Goal: Task Accomplishment & Management: Manage account settings

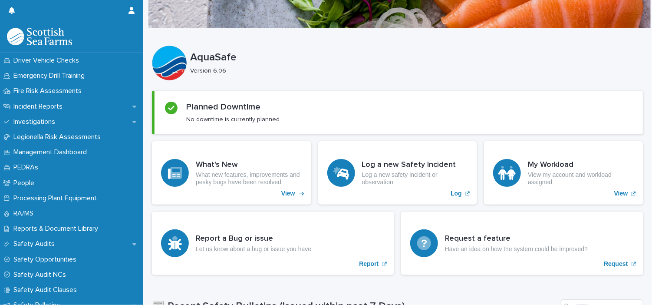
scroll to position [266, 0]
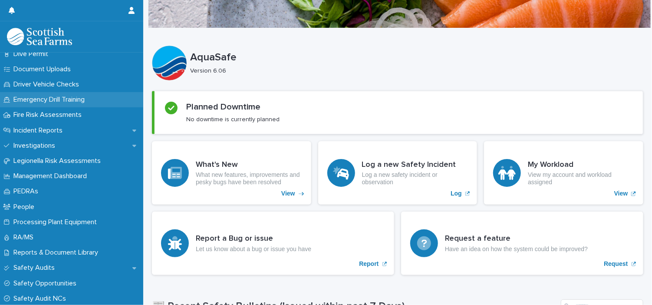
click at [49, 96] on p "Emergency Drill Training" at bounding box center [51, 99] width 82 height 8
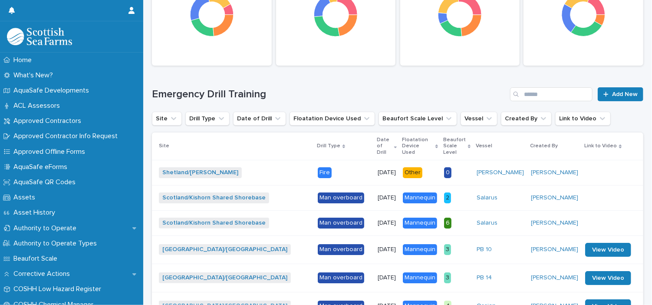
scroll to position [151, 0]
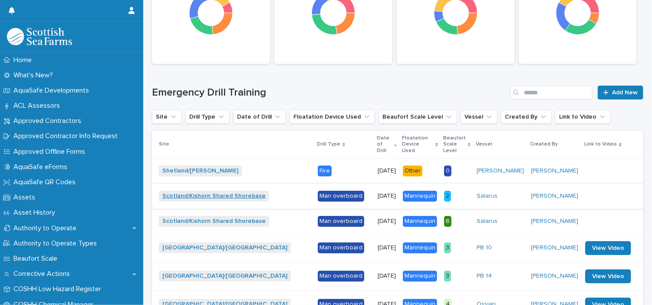
click at [229, 196] on link "Scotland/Kishorn Shared Shorebase" at bounding box center [213, 195] width 103 height 7
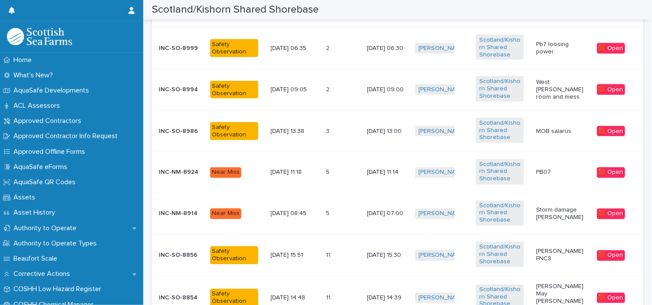
scroll to position [688, 0]
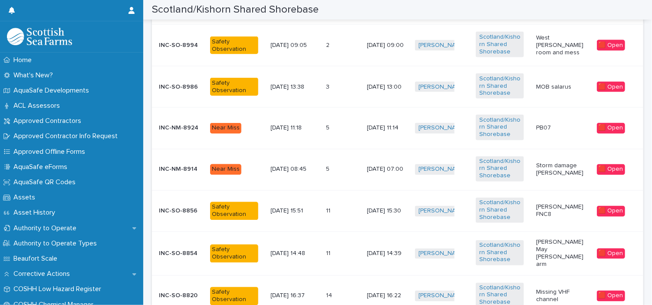
click at [603, 211] on div "🟥 Open" at bounding box center [611, 211] width 28 height 11
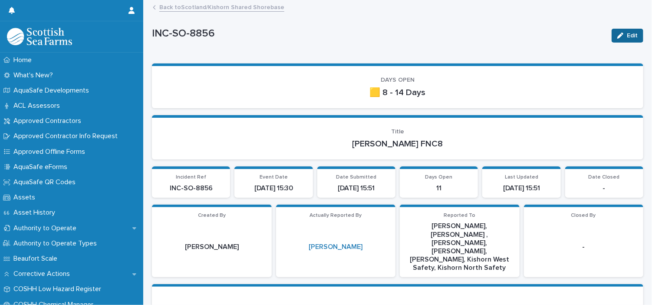
click at [617, 35] on div "button" at bounding box center [622, 36] width 10 height 6
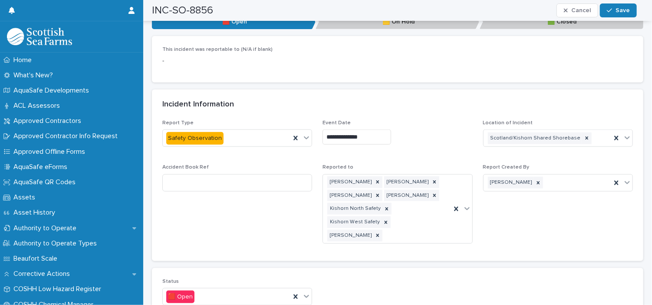
scroll to position [431, 0]
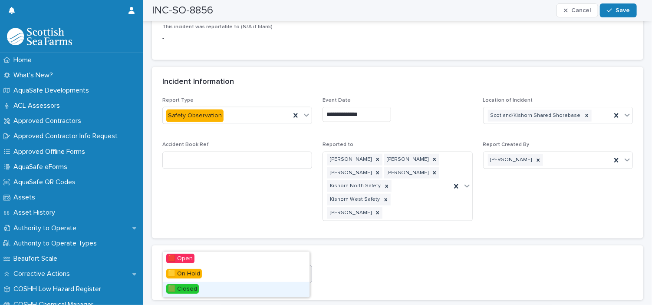
click at [188, 289] on span "🟩 Closed" at bounding box center [182, 289] width 33 height 10
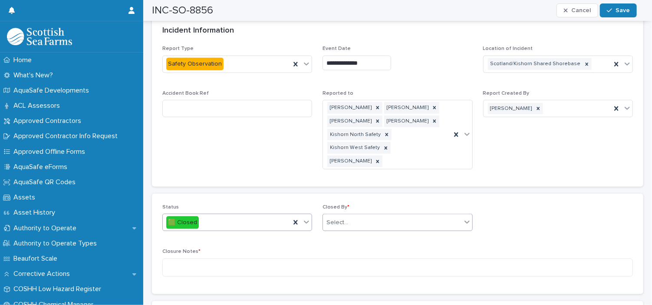
click at [362, 215] on div "Select..." at bounding box center [392, 222] width 138 height 14
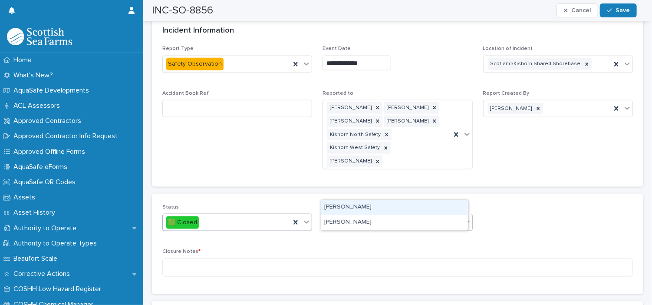
type input "*********"
click at [370, 207] on div "[PERSON_NAME]" at bounding box center [394, 207] width 147 height 15
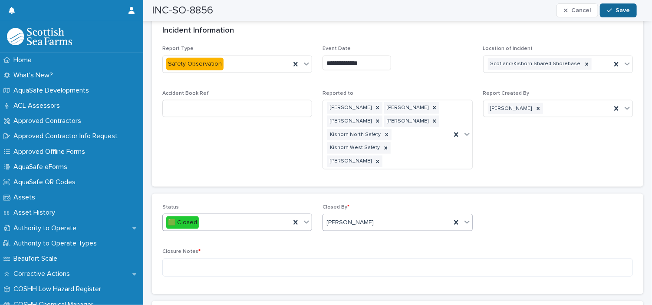
click at [616, 10] on span "Save" at bounding box center [622, 10] width 14 height 6
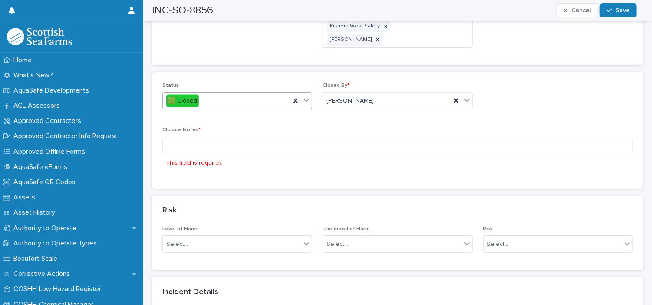
scroll to position [557, 0]
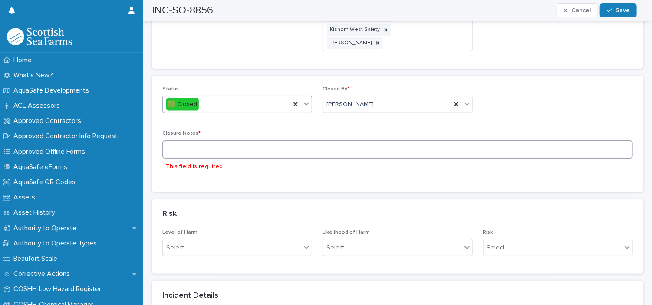
click at [184, 140] on textarea at bounding box center [397, 149] width 470 height 19
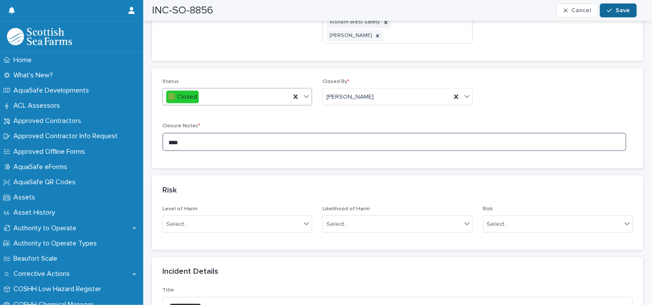
type textarea "****"
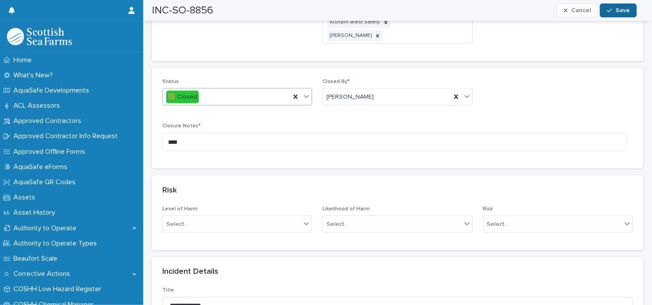
click at [615, 10] on div "button" at bounding box center [611, 10] width 9 height 6
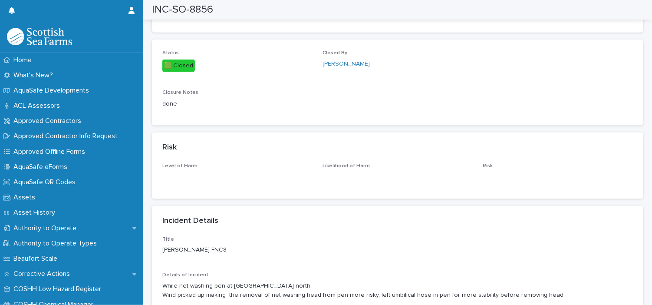
scroll to position [559, 0]
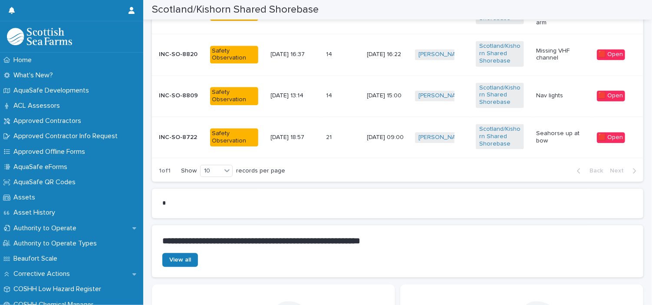
scroll to position [344, 0]
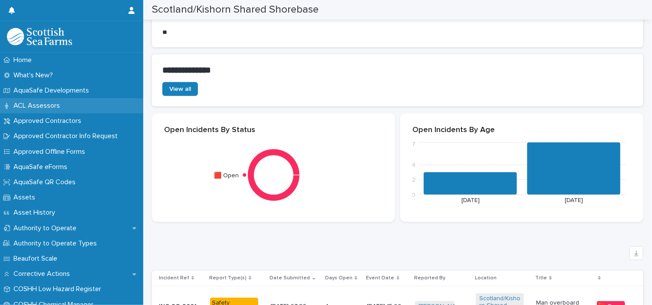
drag, startPoint x: 143, startPoint y: 110, endPoint x: 133, endPoint y: 103, distance: 12.4
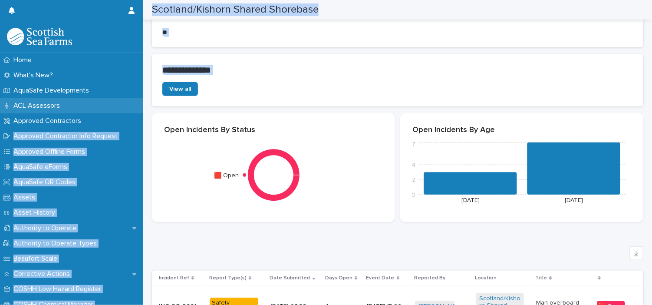
drag, startPoint x: 133, startPoint y: 103, endPoint x: 134, endPoint y: 134, distance: 30.8
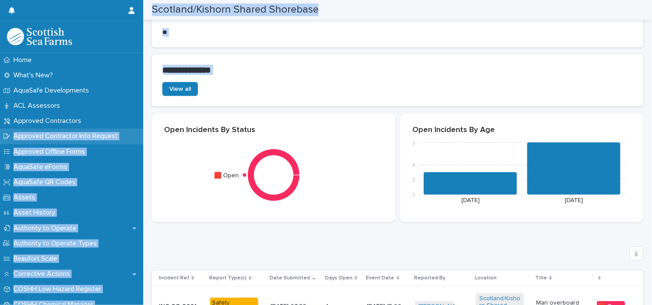
click at [134, 134] on div "Approved Contractor Info Request" at bounding box center [71, 135] width 143 height 15
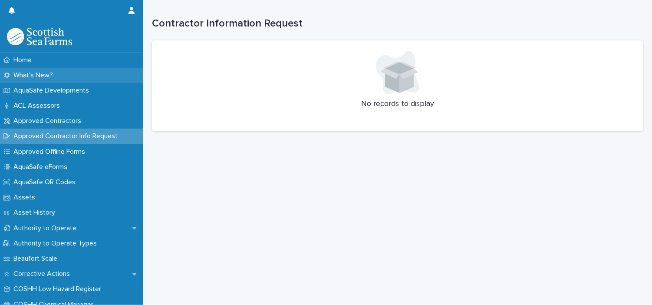
click at [115, 80] on div "What's New?" at bounding box center [71, 75] width 143 height 15
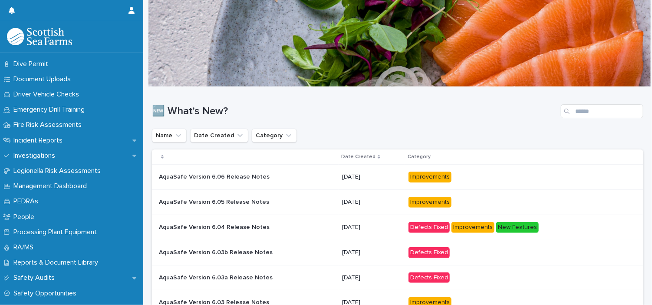
scroll to position [281, 0]
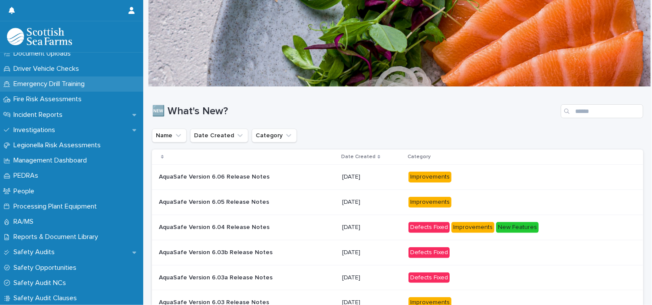
click at [68, 82] on p "Emergency Drill Training" at bounding box center [51, 84] width 82 height 8
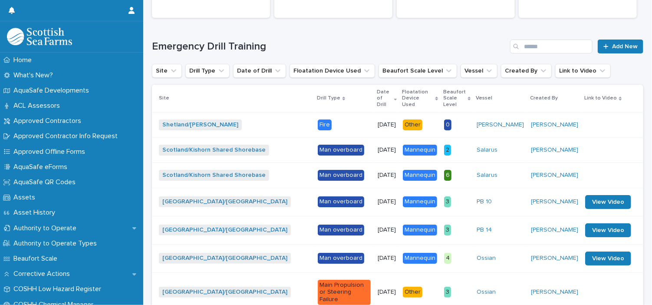
scroll to position [198, 0]
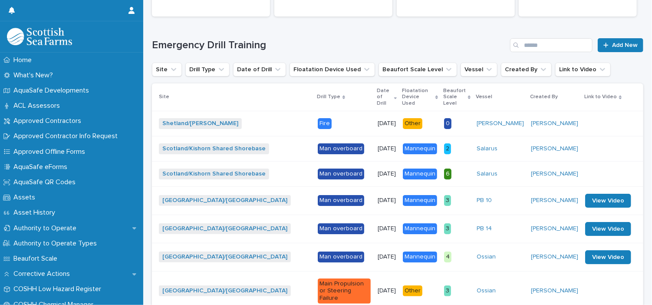
click at [328, 148] on div "Man overboard" at bounding box center [341, 148] width 46 height 11
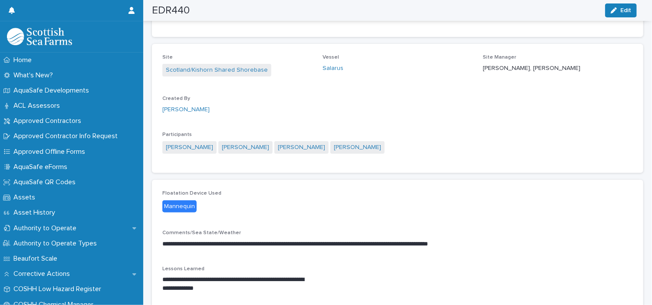
scroll to position [115, 0]
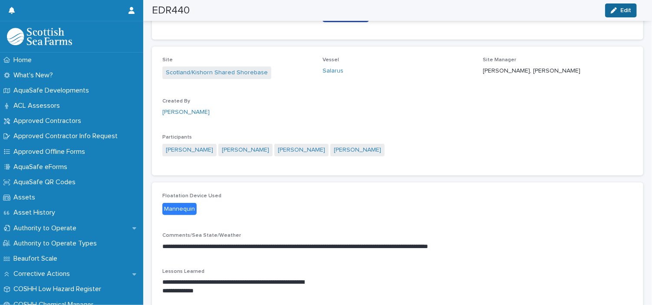
click at [617, 9] on icon "button" at bounding box center [613, 10] width 6 height 6
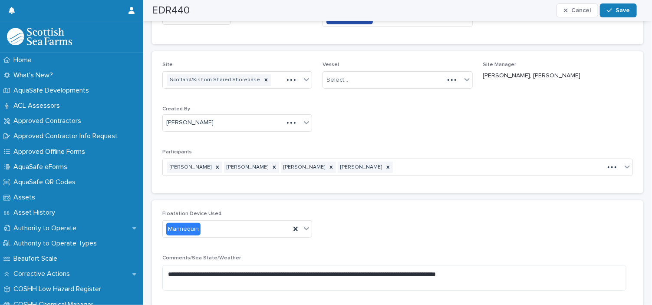
scroll to position [136, 0]
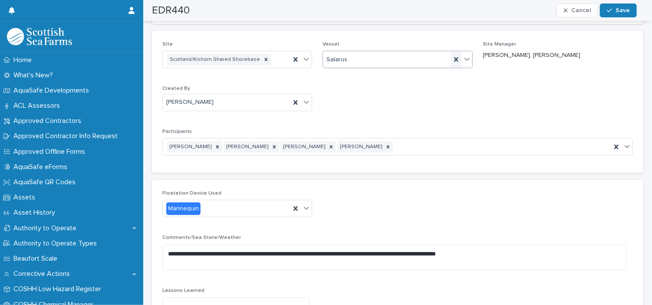
click at [454, 60] on icon at bounding box center [456, 59] width 4 height 4
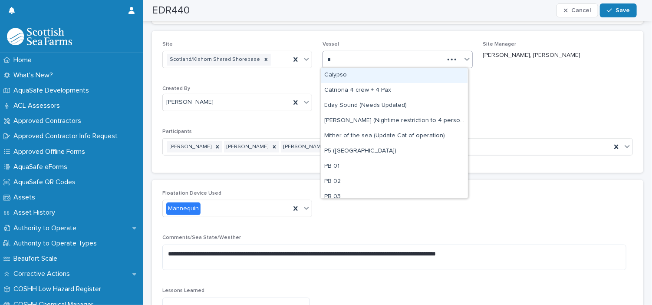
type input "**"
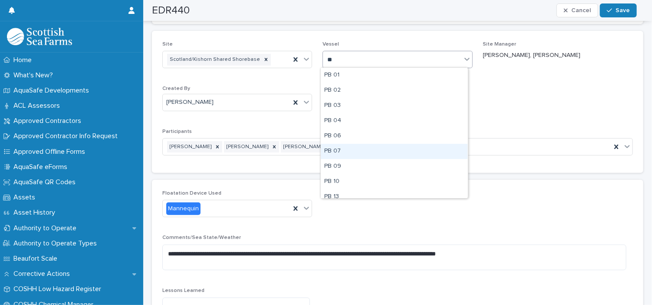
click at [351, 151] on div "PB 07" at bounding box center [394, 151] width 147 height 15
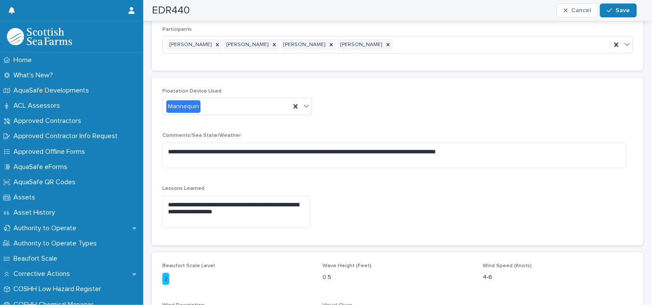
scroll to position [241, 0]
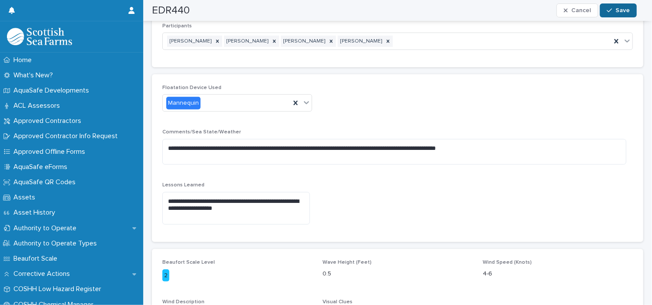
click at [612, 10] on icon "button" at bounding box center [609, 10] width 5 height 6
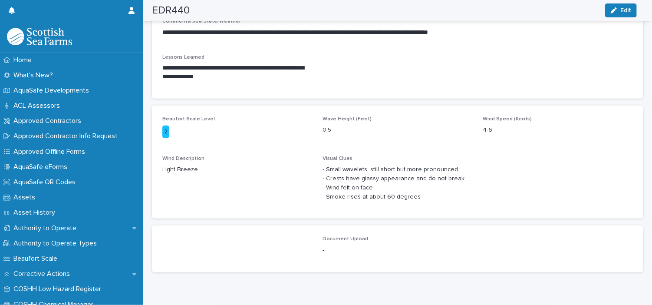
scroll to position [353, 0]
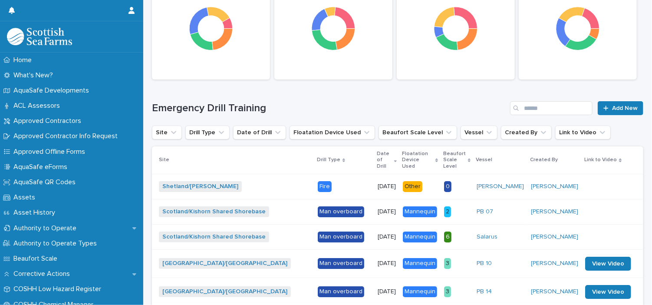
scroll to position [151, 0]
